Goal: Task Accomplishment & Management: Manage account settings

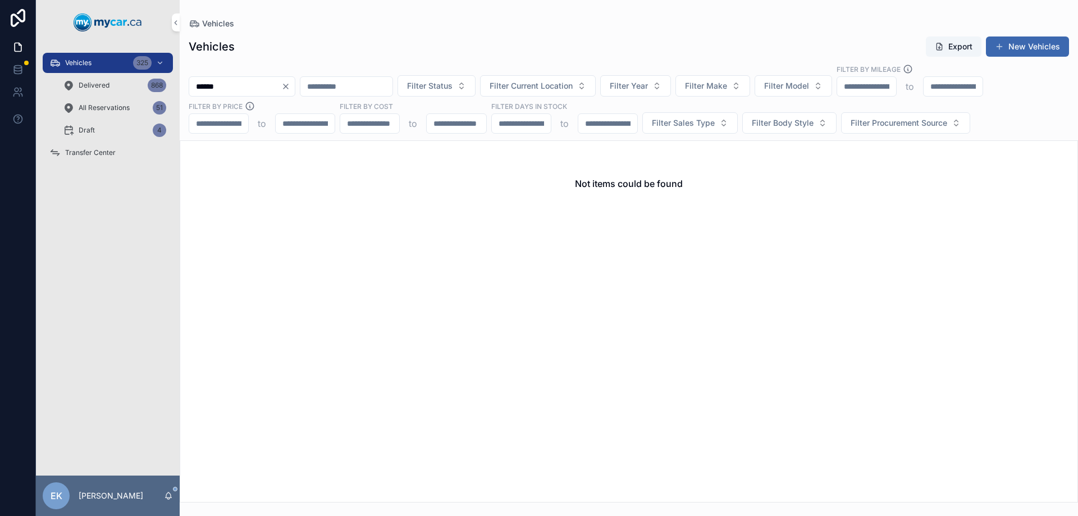
click at [89, 154] on span "Transfer Center" at bounding box center [90, 152] width 51 height 9
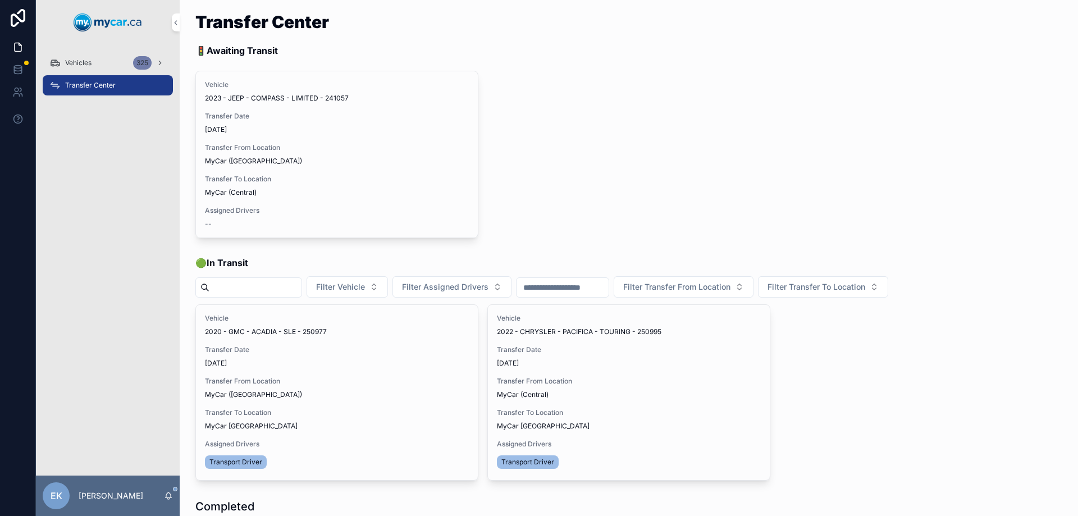
click at [75, 58] on div "Vehicles 325" at bounding box center [107, 63] width 117 height 18
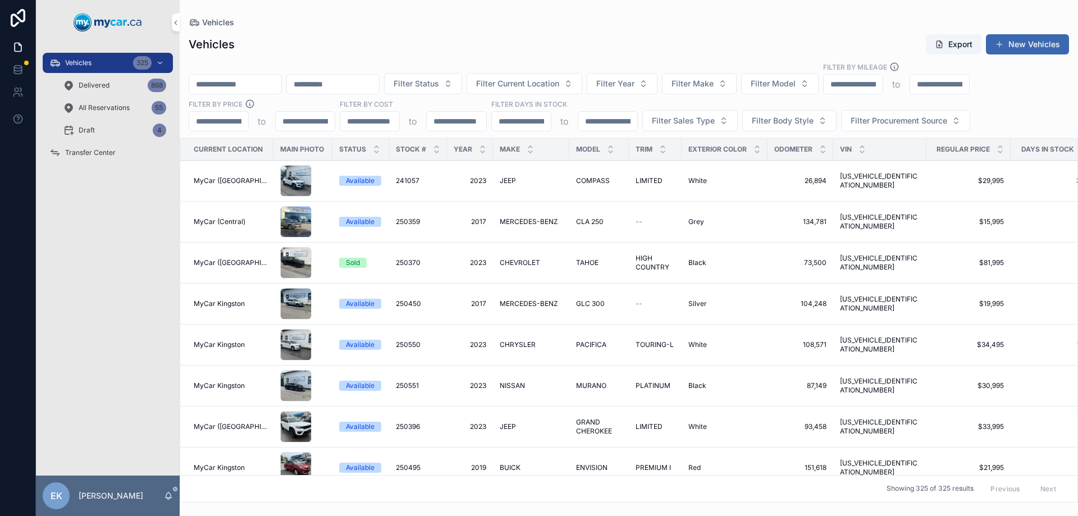
click at [212, 86] on input "scrollable content" at bounding box center [235, 84] width 92 height 16
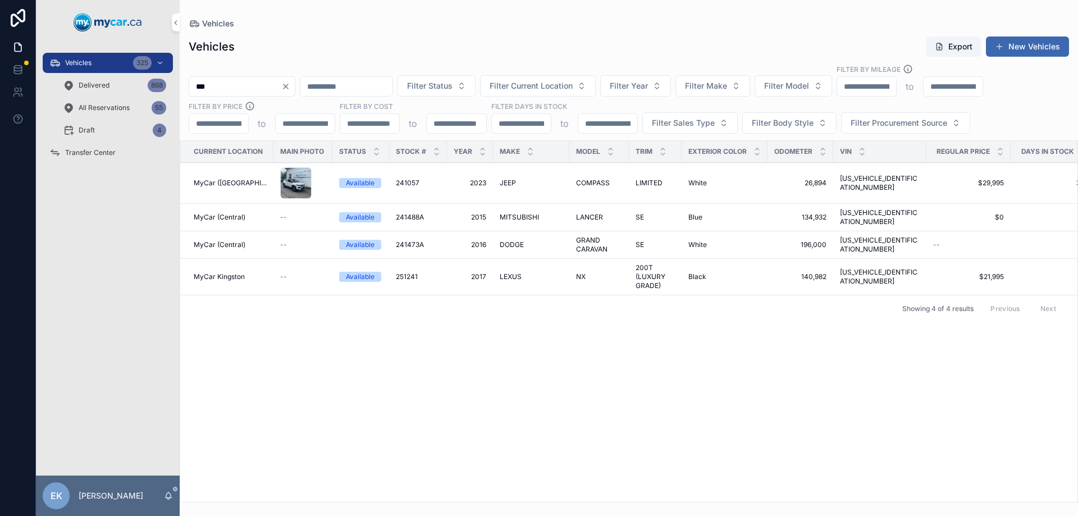
type input "***"
click at [401, 180] on span "241057" at bounding box center [408, 182] width 24 height 9
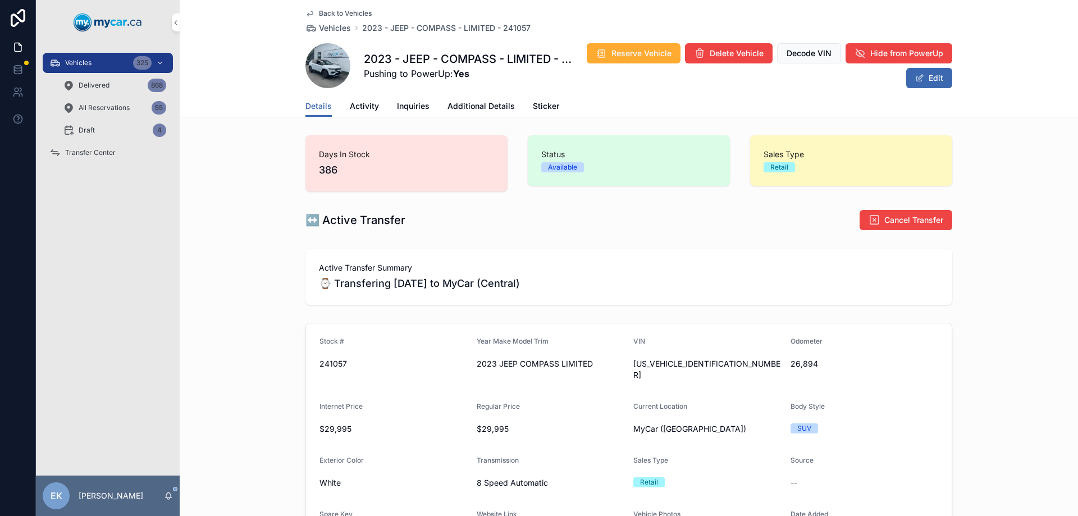
click at [360, 101] on span "Activity" at bounding box center [364, 105] width 29 height 11
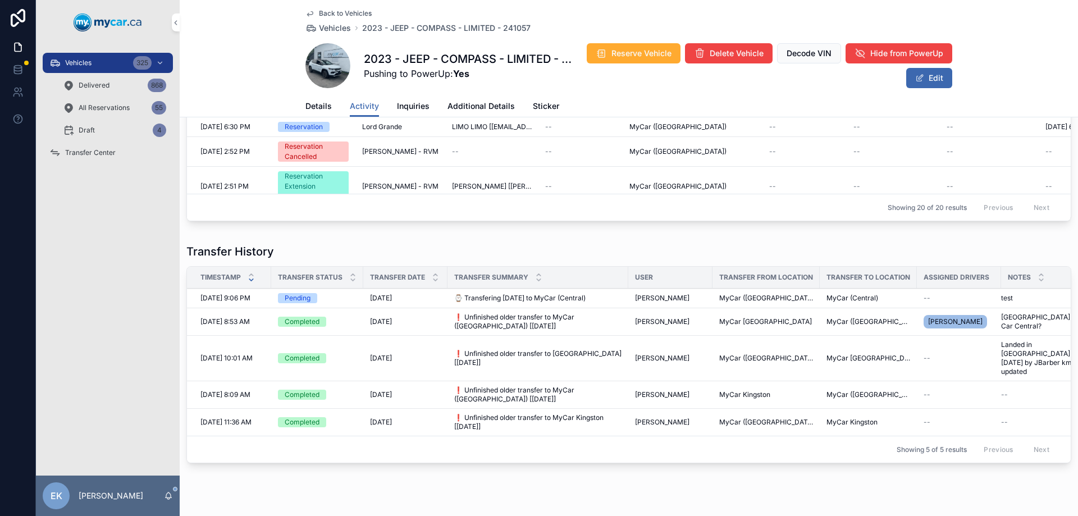
scroll to position [337, 0]
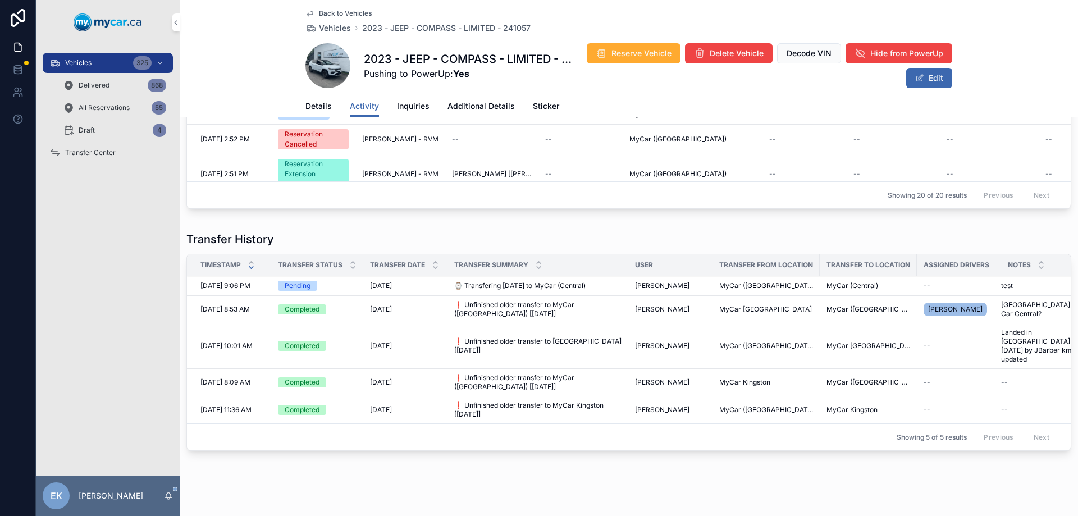
click at [99, 71] on link "Vehicles 325" at bounding box center [108, 63] width 130 height 20
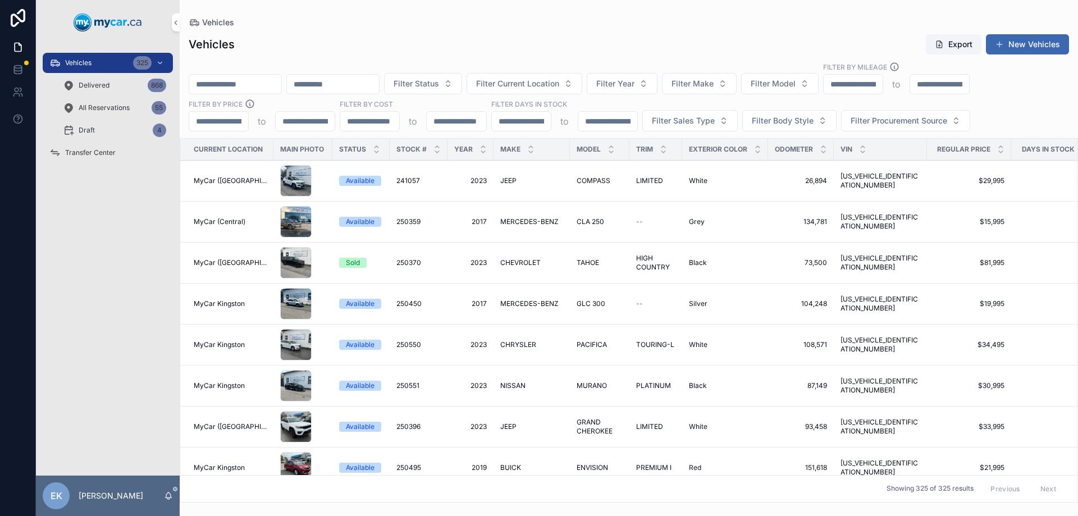
click at [210, 85] on input "scrollable content" at bounding box center [235, 84] width 92 height 16
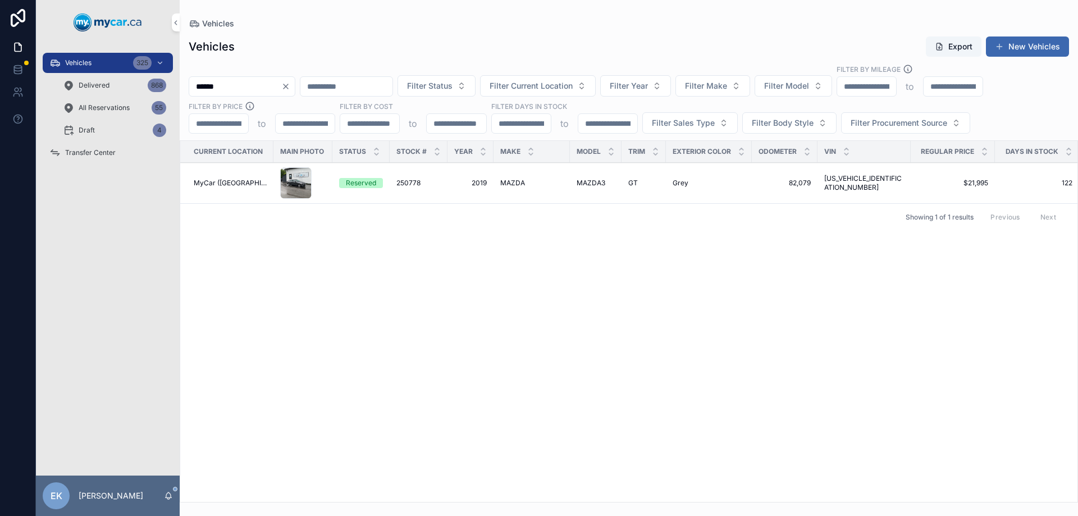
type input "******"
click at [411, 181] on span "250778" at bounding box center [408, 182] width 24 height 9
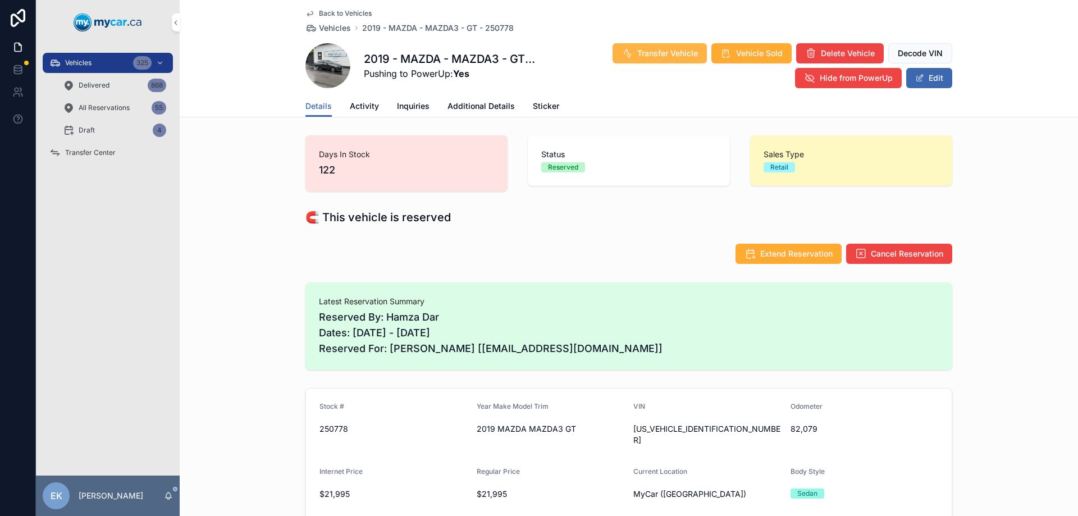
click at [663, 55] on span "Transfer Vehicle" at bounding box center [667, 53] width 61 height 11
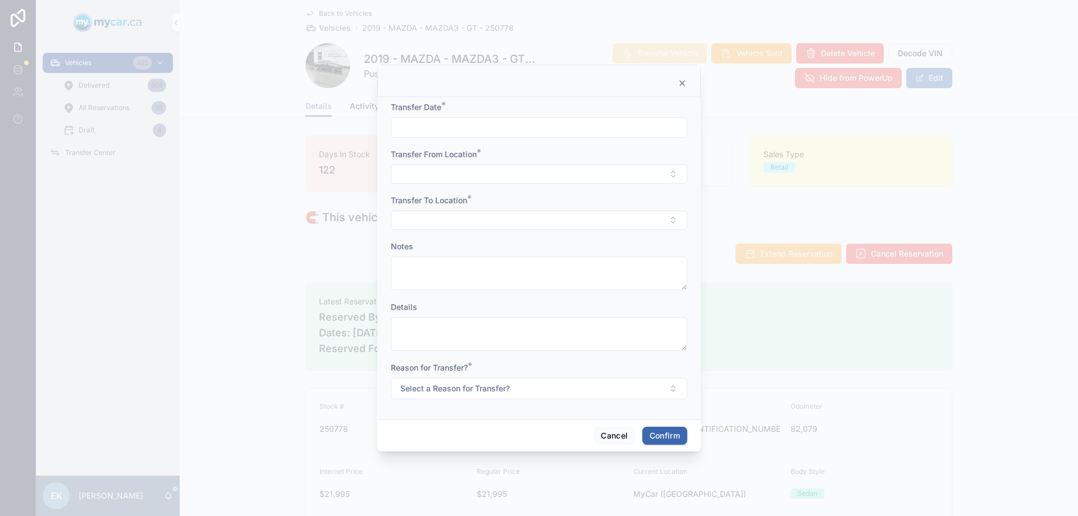
click at [422, 127] on input "text" at bounding box center [538, 128] width 295 height 16
click at [579, 242] on button "10" at bounding box center [579, 244] width 20 height 20
type input "**********"
click at [425, 175] on button "Select Button" at bounding box center [539, 173] width 296 height 19
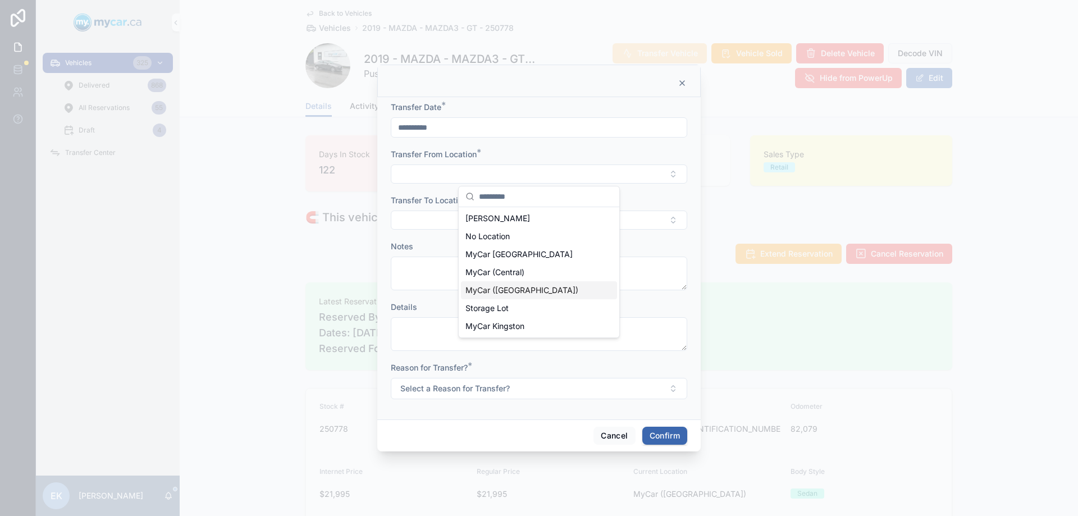
click at [499, 288] on span "MyCar ([GEOGRAPHIC_DATA])" at bounding box center [521, 290] width 113 height 11
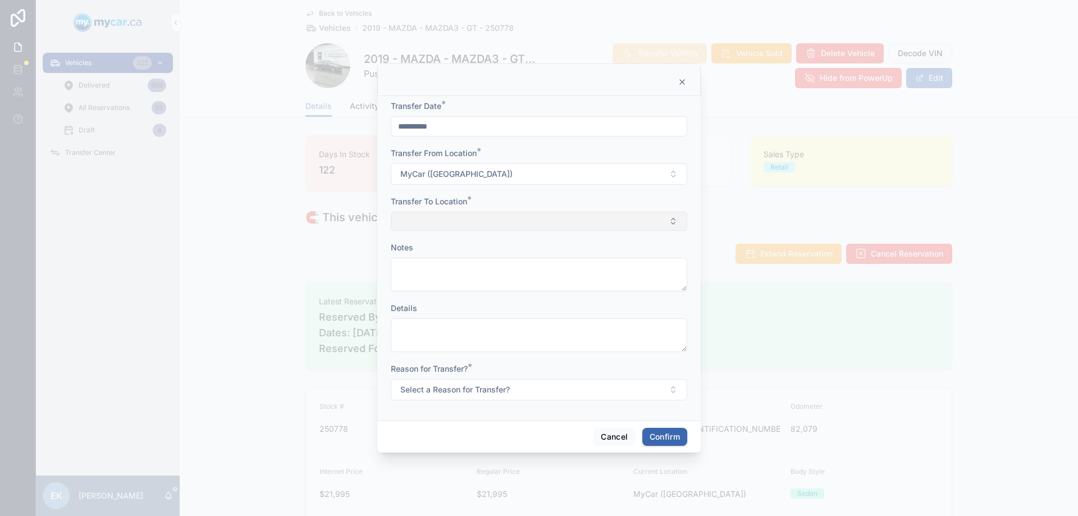
click at [426, 224] on button "Select Button" at bounding box center [539, 221] width 296 height 19
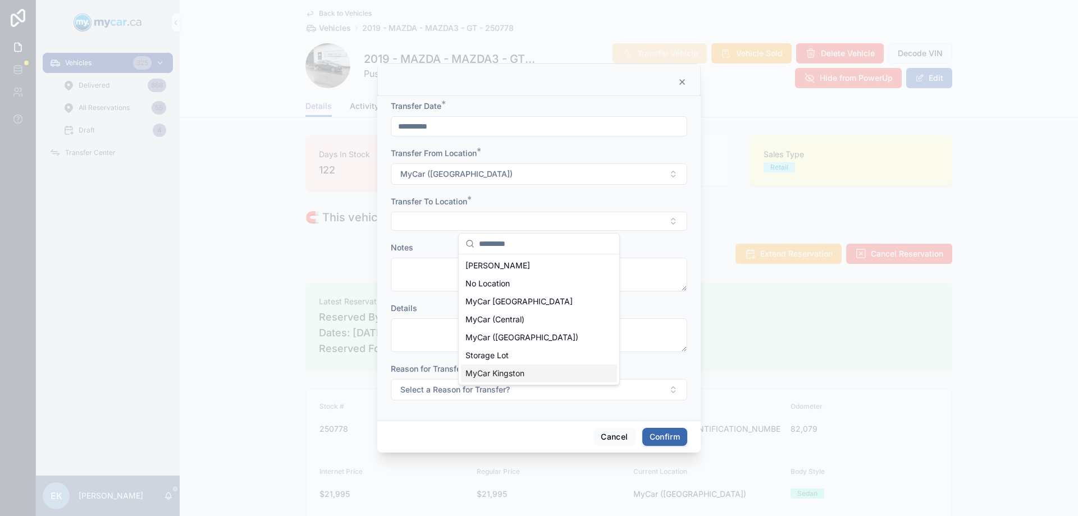
click at [494, 369] on span "MyCar Kingston" at bounding box center [494, 373] width 59 height 11
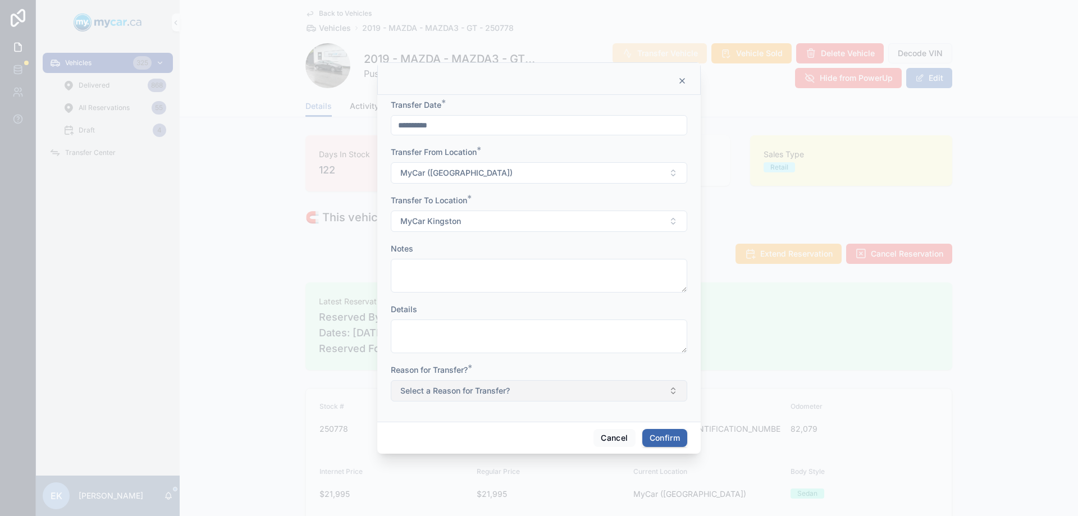
click at [462, 390] on span "Select a Reason for Transfer?" at bounding box center [454, 390] width 109 height 11
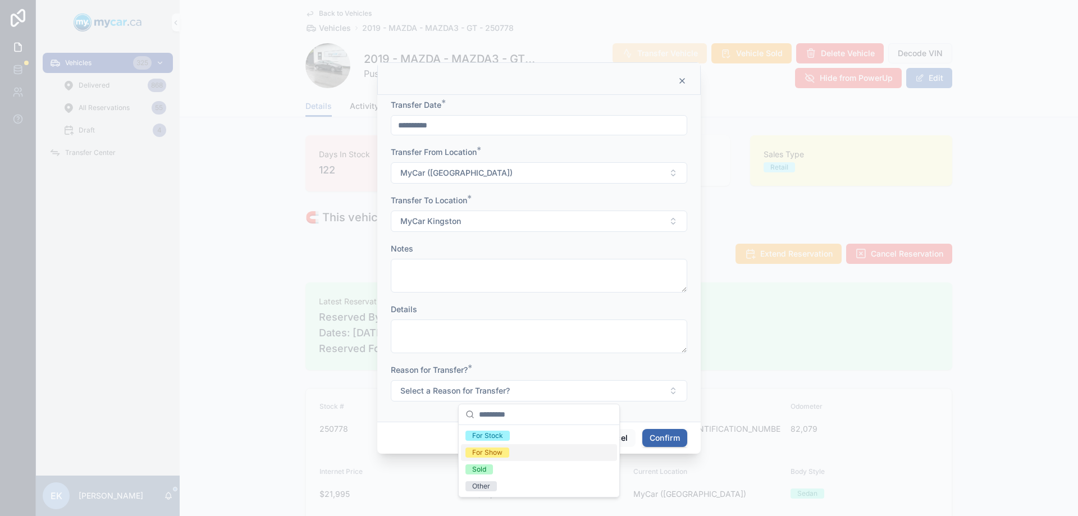
click at [476, 456] on div "For Show" at bounding box center [487, 452] width 30 height 10
click at [662, 440] on button "Confirm" at bounding box center [664, 438] width 45 height 18
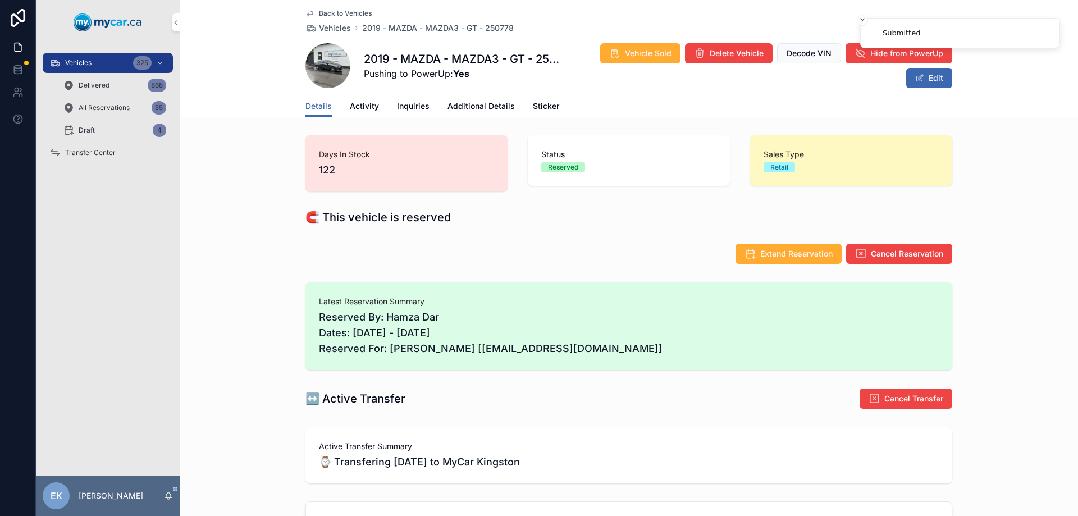
click at [83, 153] on span "Transfer Center" at bounding box center [90, 152] width 51 height 9
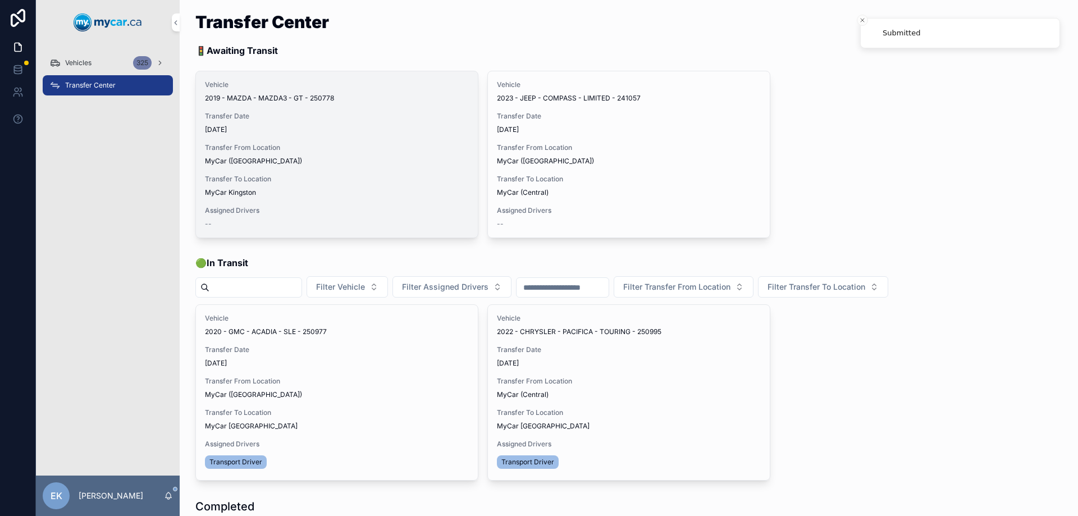
click at [0, 0] on span "Assign Driver" at bounding box center [0, 0] width 0 height 0
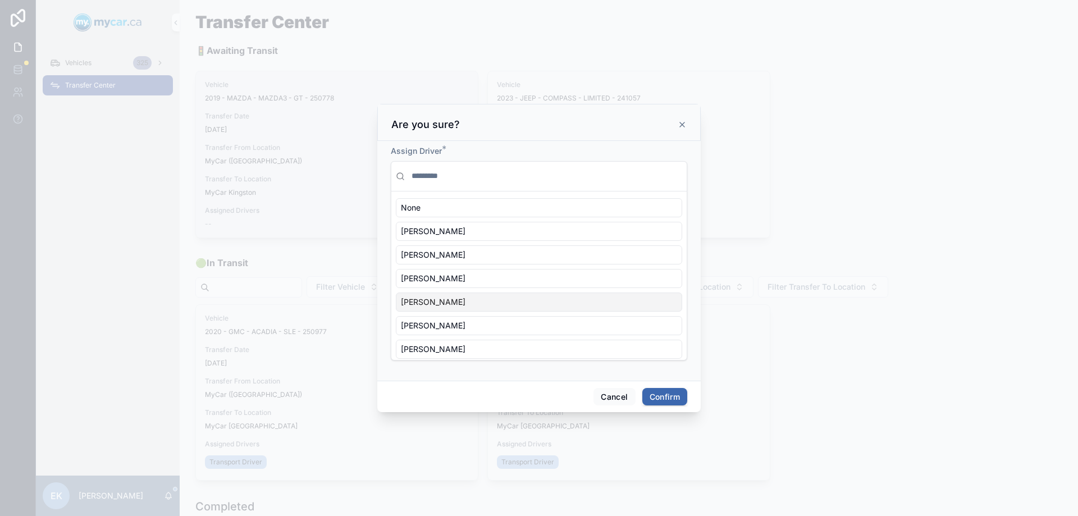
click at [466, 304] on div "[PERSON_NAME]" at bounding box center [539, 301] width 286 height 19
click at [658, 397] on button "Confirm" at bounding box center [664, 397] width 45 height 18
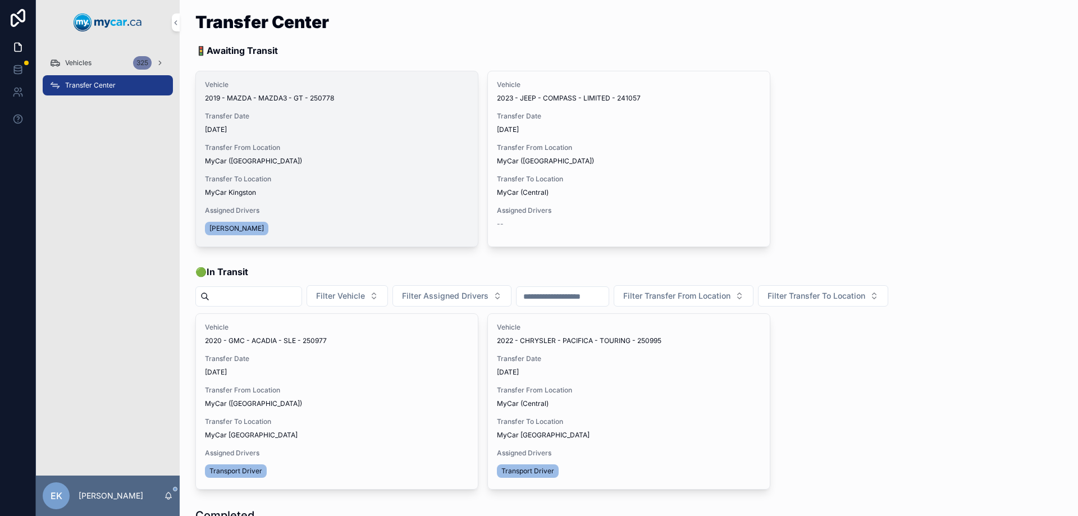
click at [0, 0] on span "Begin Trip" at bounding box center [0, 0] width 0 height 0
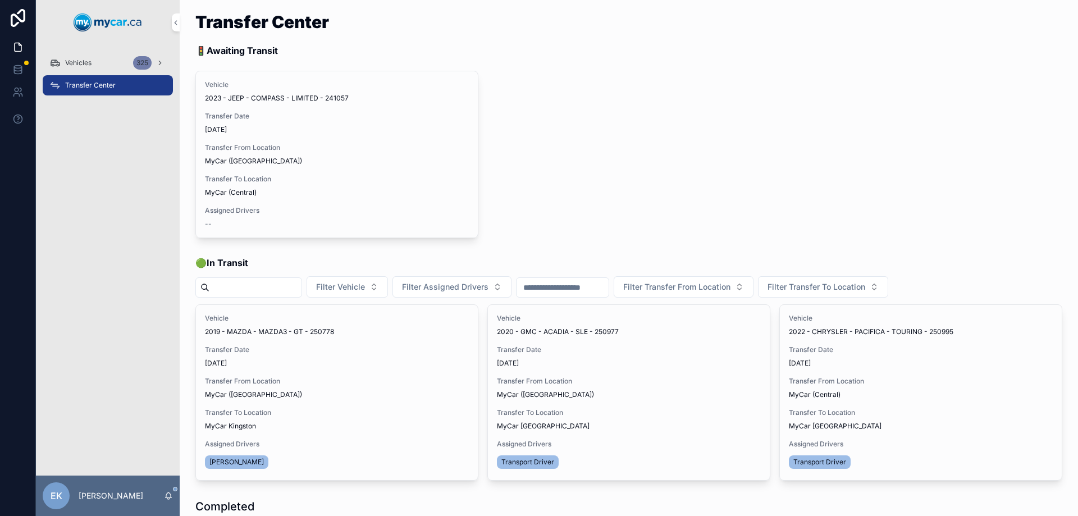
scroll to position [56, 0]
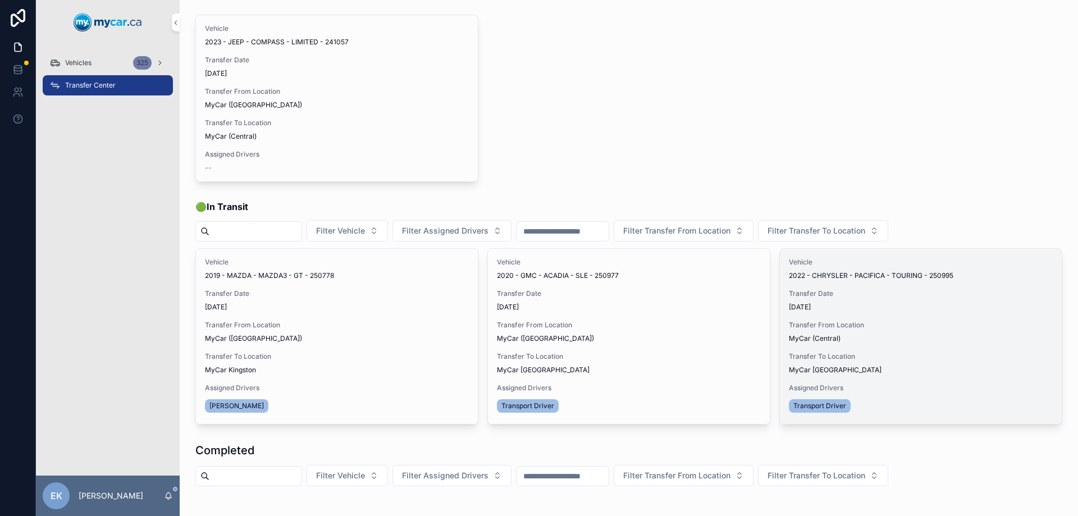
click at [0, 0] on span "Transfer Done" at bounding box center [0, 0] width 0 height 0
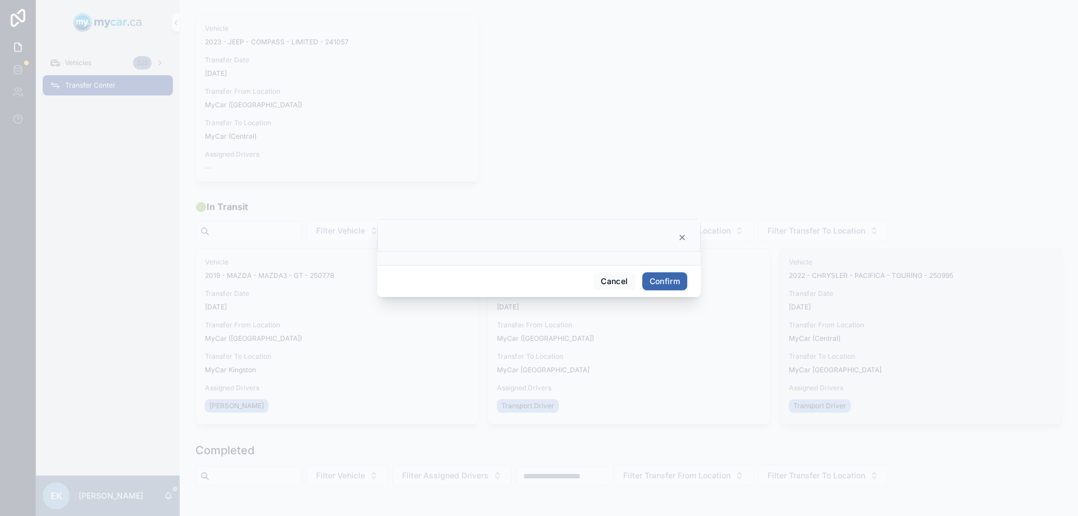
click at [672, 284] on button "Confirm" at bounding box center [664, 281] width 45 height 18
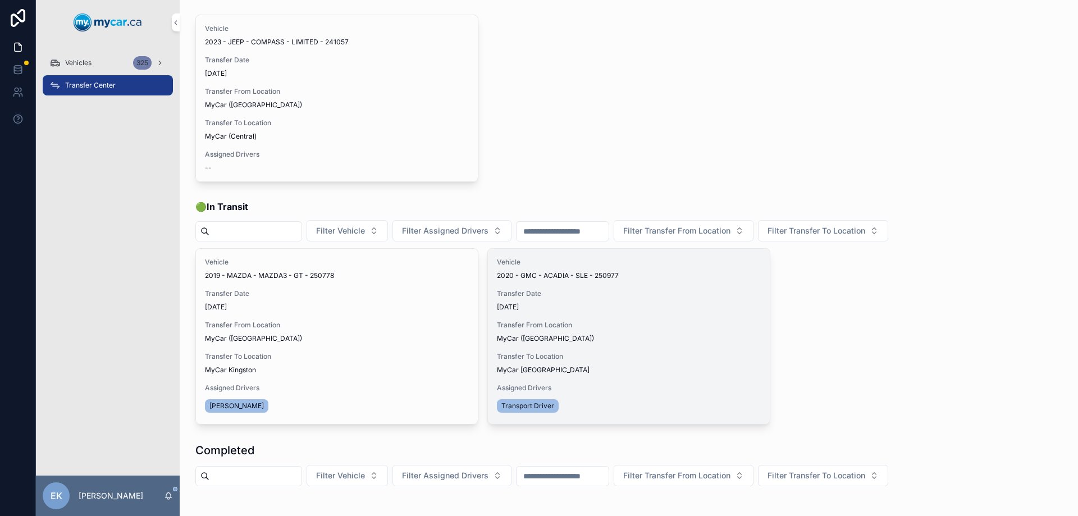
click at [0, 0] on span "Transfer Done" at bounding box center [0, 0] width 0 height 0
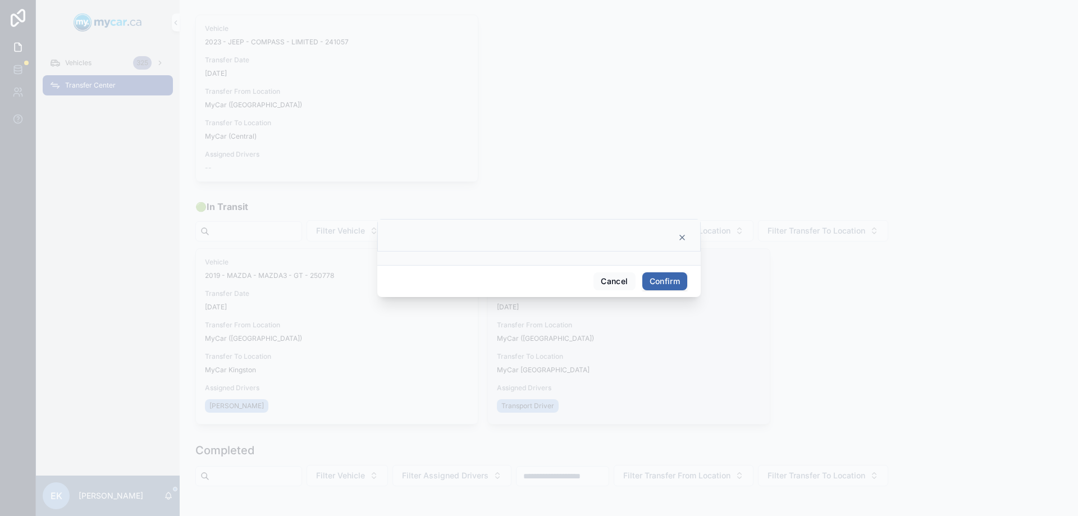
click at [666, 287] on button "Confirm" at bounding box center [664, 281] width 45 height 18
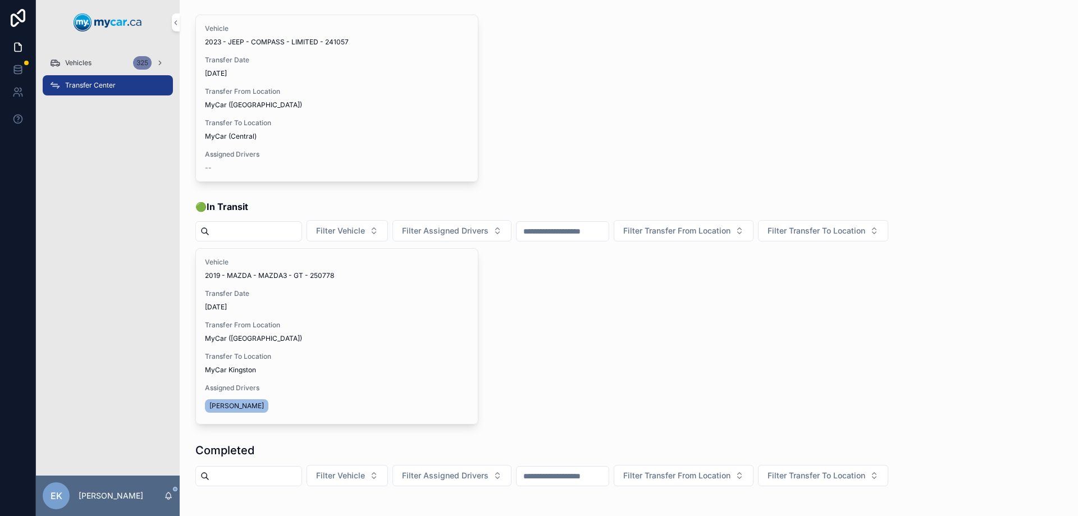
click at [77, 59] on span "Vehicles" at bounding box center [78, 62] width 26 height 9
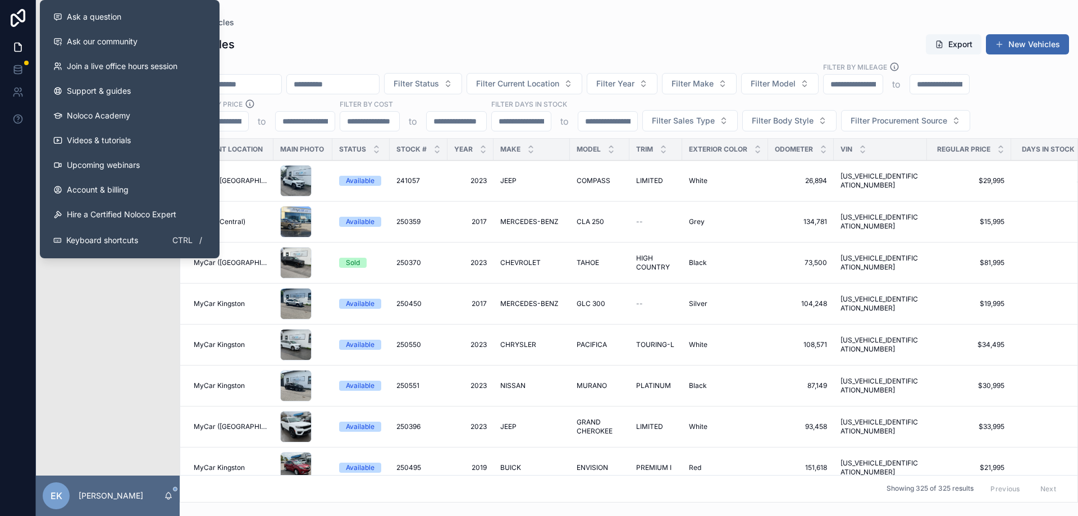
click at [255, 85] on input "scrollable content" at bounding box center [235, 84] width 92 height 16
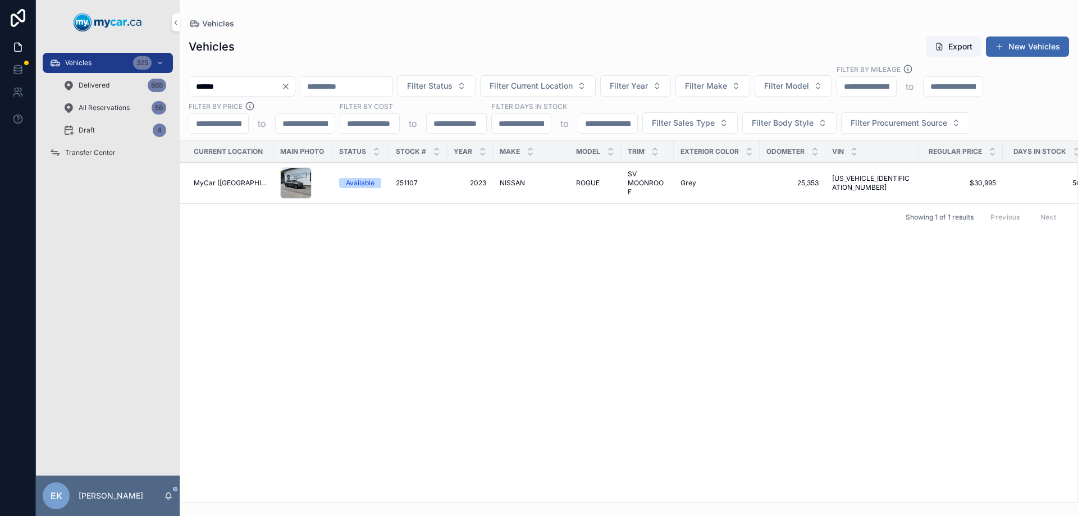
type input "******"
click at [76, 61] on span "Vehicles" at bounding box center [78, 62] width 26 height 9
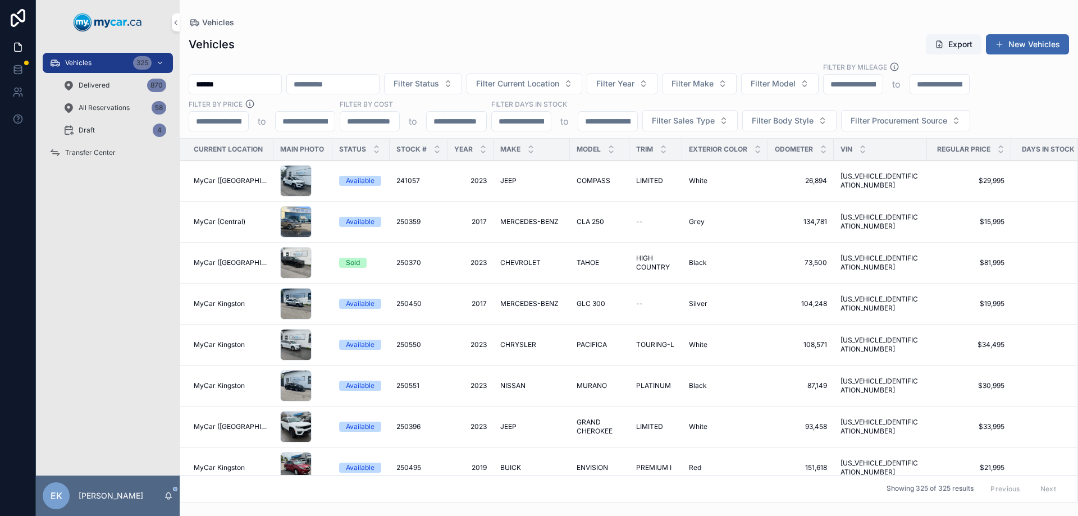
click at [458, 24] on div "Vehicles" at bounding box center [629, 22] width 880 height 9
